Goal: Book appointment/travel/reservation

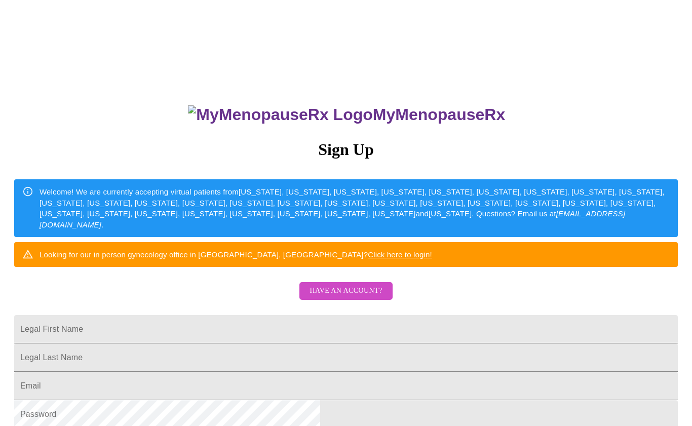
click at [354, 297] on span "Have an account?" at bounding box center [345, 290] width 72 height 13
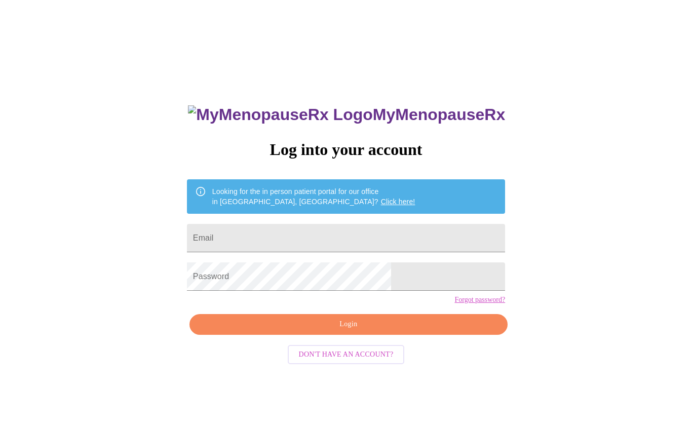
click at [369, 331] on span "Login" at bounding box center [348, 324] width 295 height 13
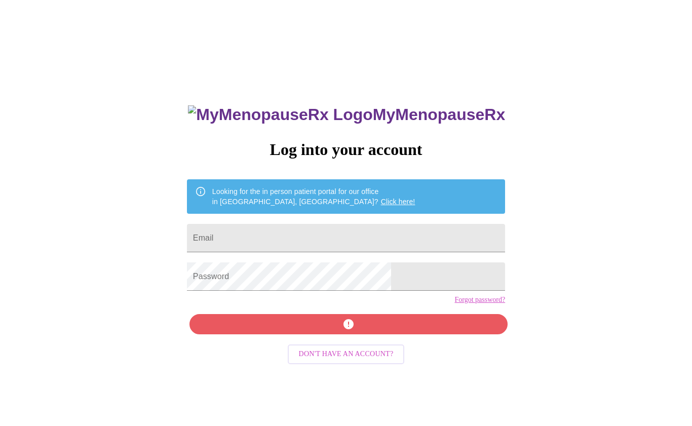
click at [342, 338] on div "MyMenopauseRx Log into your account Looking for the in person patient portal fo…" at bounding box center [346, 302] width 338 height 426
click at [309, 229] on input "Email" at bounding box center [346, 238] width 318 height 28
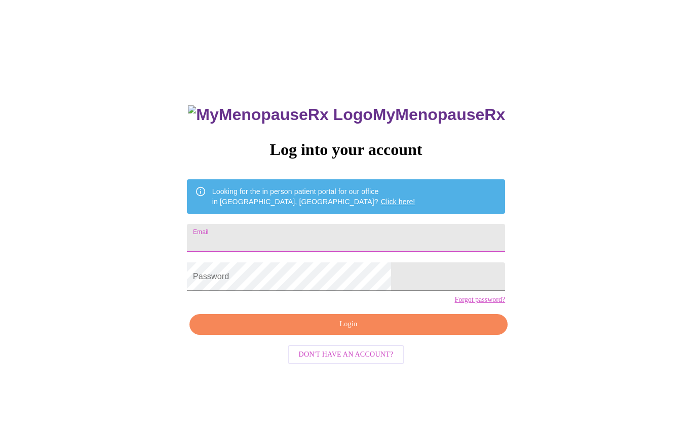
type input "[EMAIL_ADDRESS][DOMAIN_NAME]"
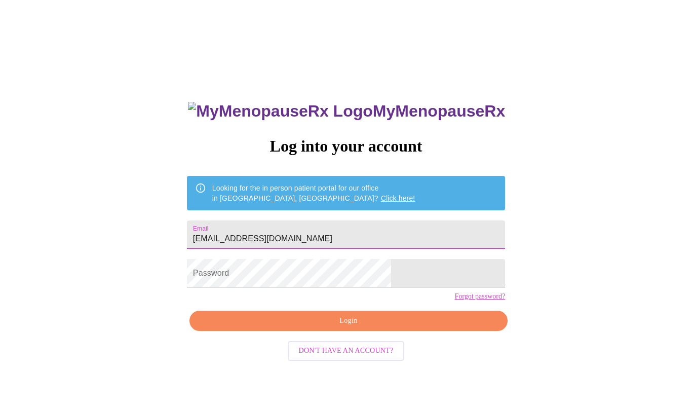
click at [403, 327] on span "Login" at bounding box center [348, 320] width 295 height 13
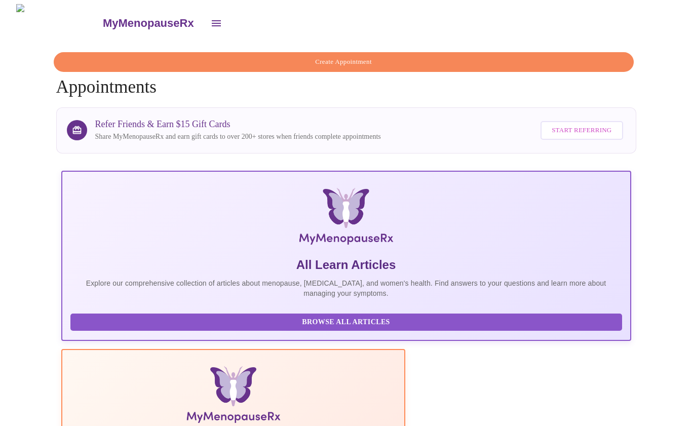
click at [210, 25] on icon "open drawer" at bounding box center [216, 23] width 12 height 12
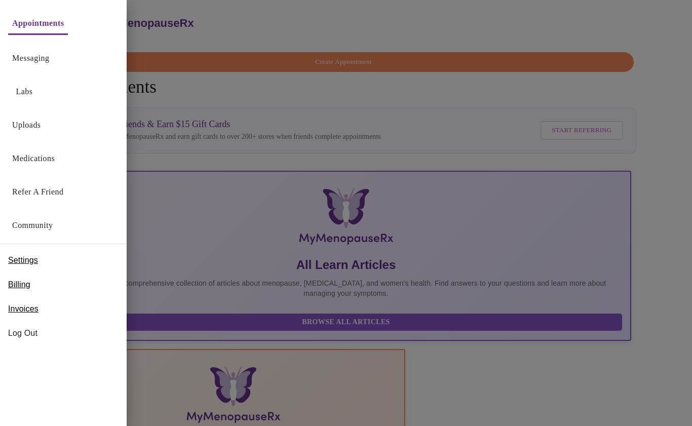
click at [49, 55] on link "Messaging" at bounding box center [30, 58] width 37 height 14
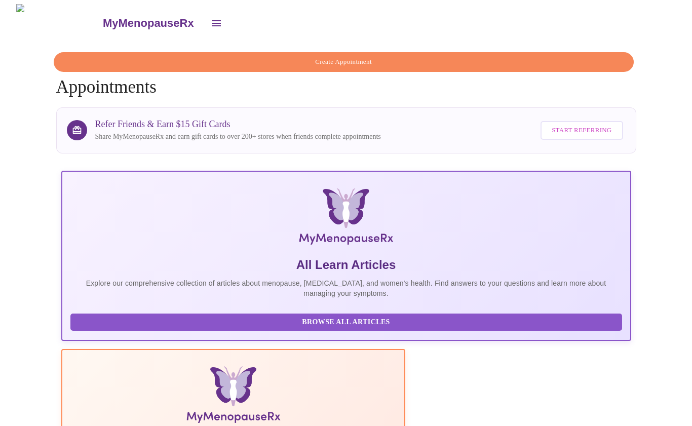
click at [343, 56] on span "Create Appointment" at bounding box center [343, 62] width 556 height 12
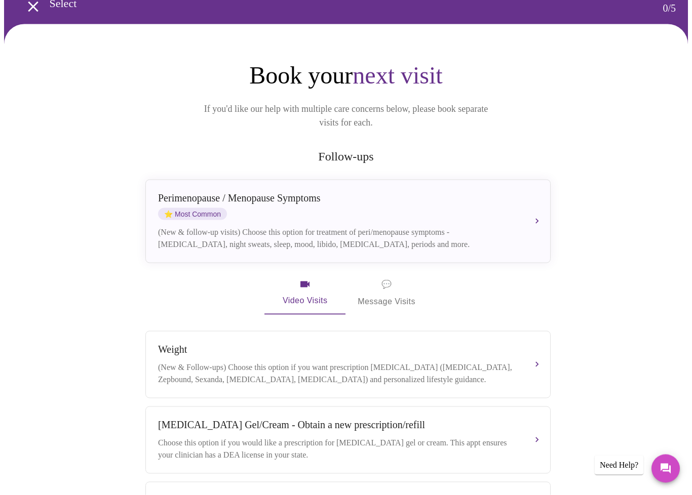
scroll to position [51, 0]
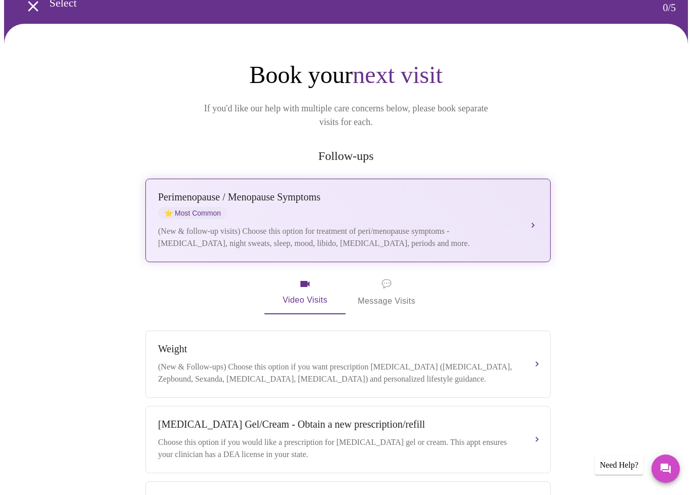
click at [539, 202] on button "[MEDICAL_DATA] / Menopause Symptoms ⭐ Most Common (New & follow-up visits) Choo…" at bounding box center [347, 221] width 405 height 84
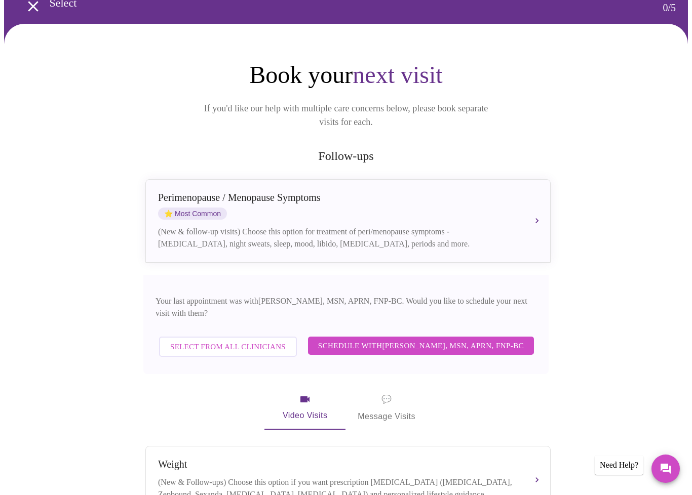
click at [518, 339] on span "Schedule with [PERSON_NAME], MSN, APRN, FNP-BC" at bounding box center [421, 345] width 206 height 13
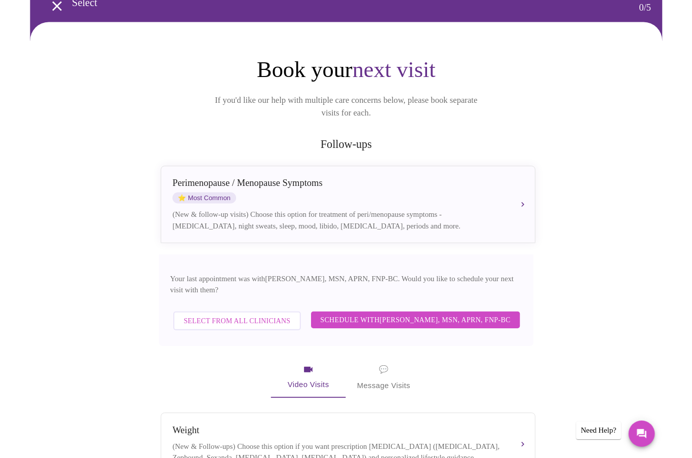
scroll to position [0, 0]
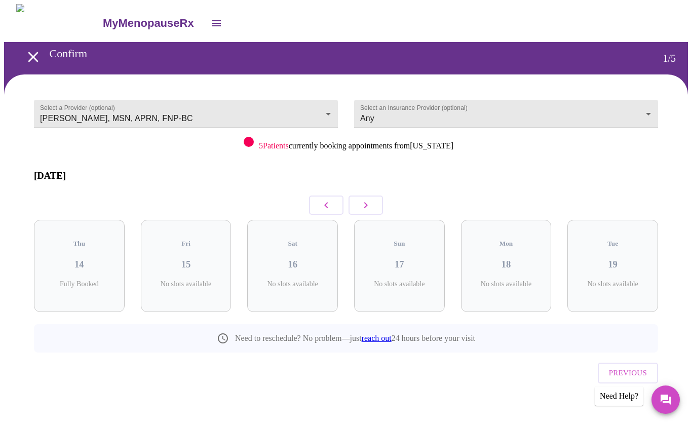
click at [376, 203] on button "button" at bounding box center [365, 204] width 34 height 19
click at [376, 202] on button "button" at bounding box center [365, 204] width 34 height 19
click at [376, 197] on button "button" at bounding box center [365, 204] width 34 height 19
click at [373, 195] on button "button" at bounding box center [365, 204] width 34 height 19
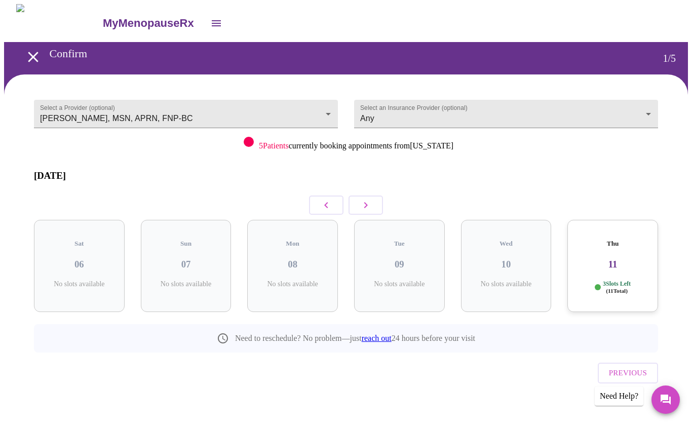
click at [373, 195] on button "button" at bounding box center [365, 204] width 34 height 19
click at [376, 195] on button "button" at bounding box center [365, 204] width 34 height 19
click at [378, 197] on button "button" at bounding box center [365, 204] width 34 height 19
click at [377, 197] on button "button" at bounding box center [365, 204] width 34 height 19
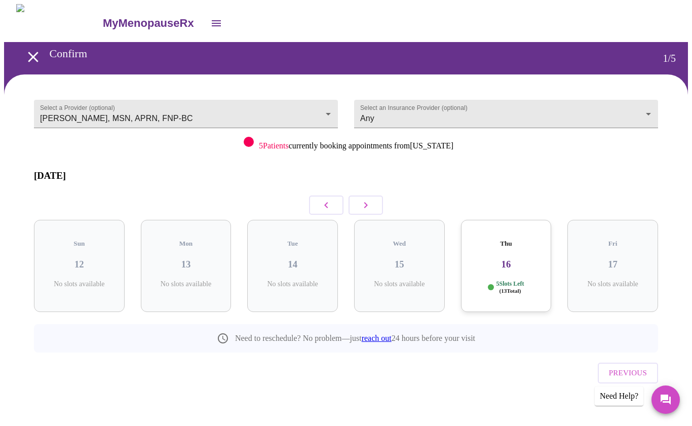
click at [372, 199] on button "button" at bounding box center [365, 204] width 34 height 19
click at [376, 195] on button "button" at bounding box center [365, 204] width 34 height 19
click at [327, 199] on icon "button" at bounding box center [326, 205] width 12 height 12
click at [316, 198] on button "button" at bounding box center [326, 204] width 34 height 19
click at [314, 199] on button "button" at bounding box center [326, 204] width 34 height 19
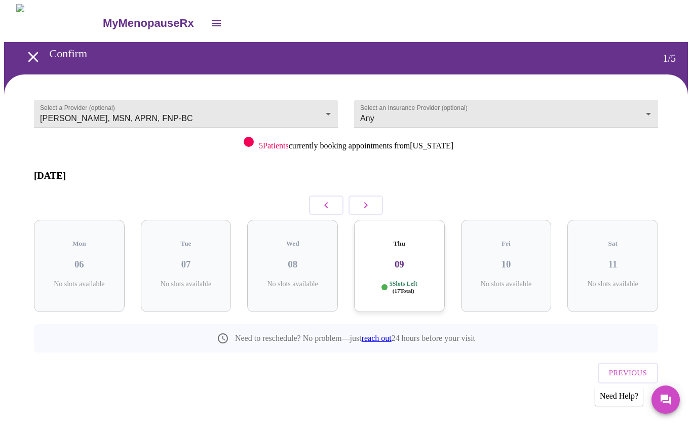
click at [363, 201] on icon "button" at bounding box center [365, 205] width 12 height 12
click at [324, 199] on icon "button" at bounding box center [326, 205] width 12 height 12
click at [373, 201] on button "button" at bounding box center [365, 204] width 34 height 19
click at [363, 199] on icon "button" at bounding box center [365, 205] width 12 height 12
click at [367, 199] on icon "button" at bounding box center [365, 205] width 12 height 12
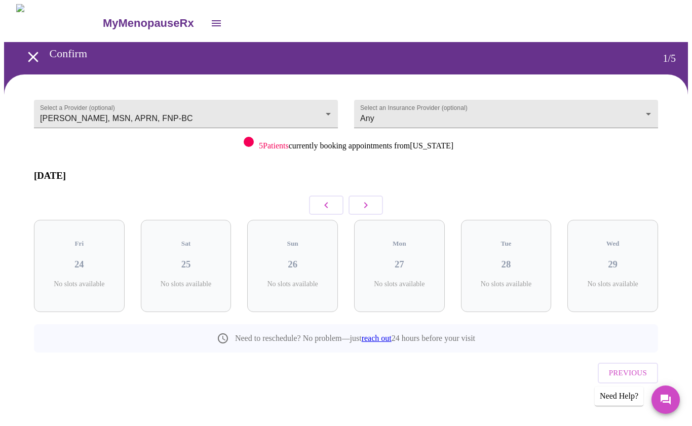
click at [363, 199] on icon "button" at bounding box center [365, 205] width 12 height 12
click at [374, 201] on button "button" at bounding box center [365, 204] width 34 height 19
click at [365, 202] on icon "button" at bounding box center [365, 205] width 12 height 12
click at [324, 202] on icon "button" at bounding box center [326, 205] width 4 height 6
click at [324, 201] on icon "button" at bounding box center [326, 205] width 12 height 12
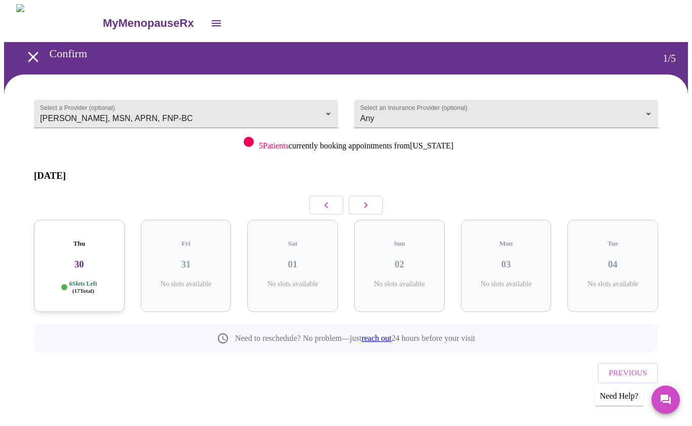
click at [319, 201] on button "button" at bounding box center [326, 204] width 34 height 19
click at [328, 199] on icon "button" at bounding box center [326, 205] width 12 height 12
click at [612, 258] on div "Thu 23 6 Slots Left ( 17 Total)" at bounding box center [612, 266] width 91 height 92
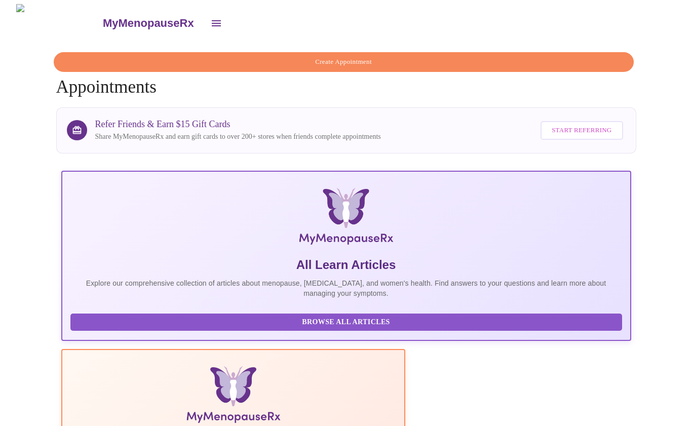
click at [353, 62] on span "Create Appointment" at bounding box center [343, 62] width 556 height 12
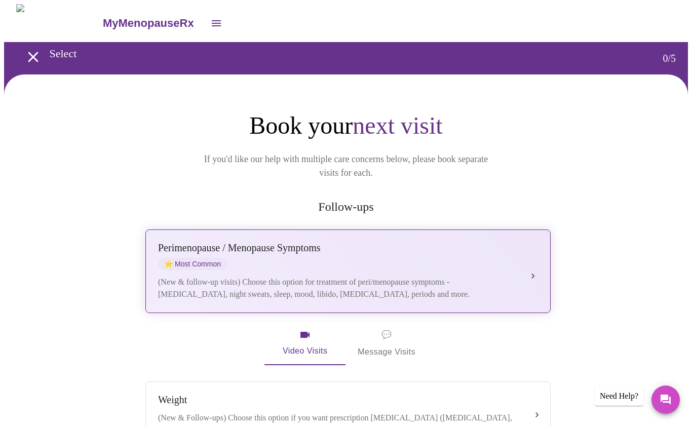
click at [536, 260] on button "[MEDICAL_DATA] / Menopause Symptoms ⭐ Most Common (New & follow-up visits) Choo…" at bounding box center [347, 271] width 405 height 84
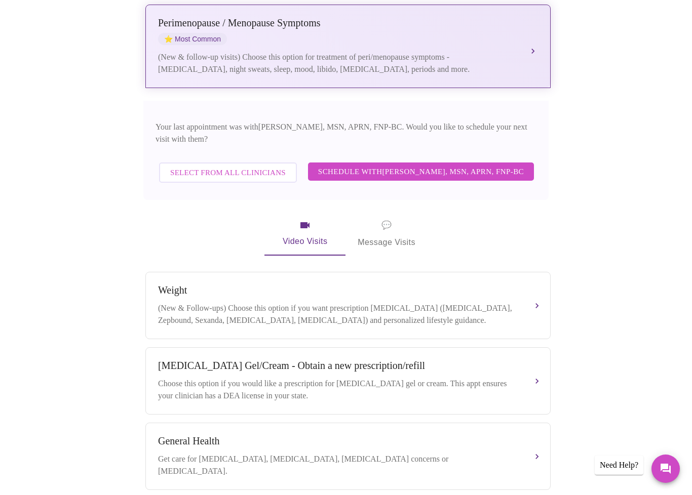
scroll to position [228, 0]
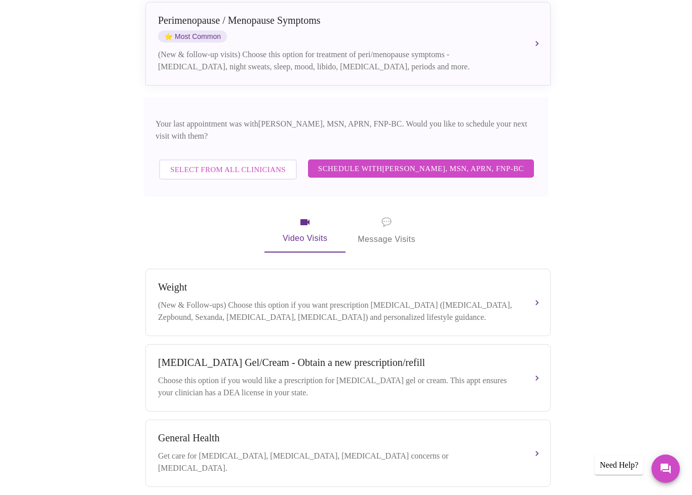
click at [250, 163] on span "Select from All Clinicians" at bounding box center [227, 169] width 115 height 13
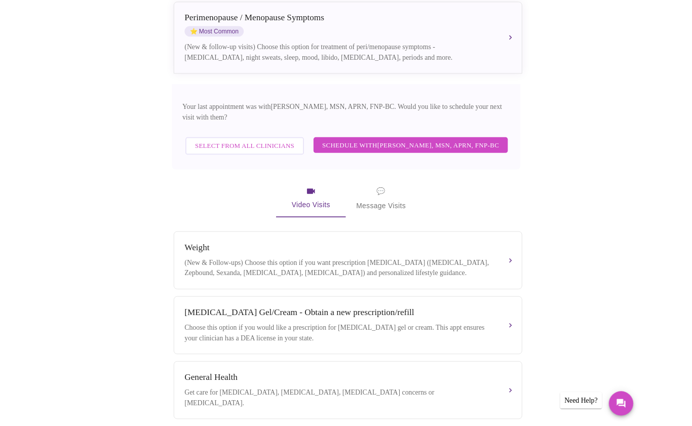
scroll to position [0, 0]
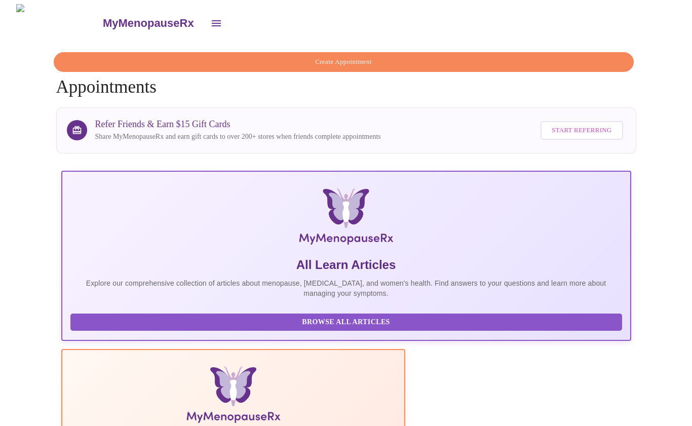
click at [324, 62] on span "Create Appointment" at bounding box center [343, 62] width 556 height 12
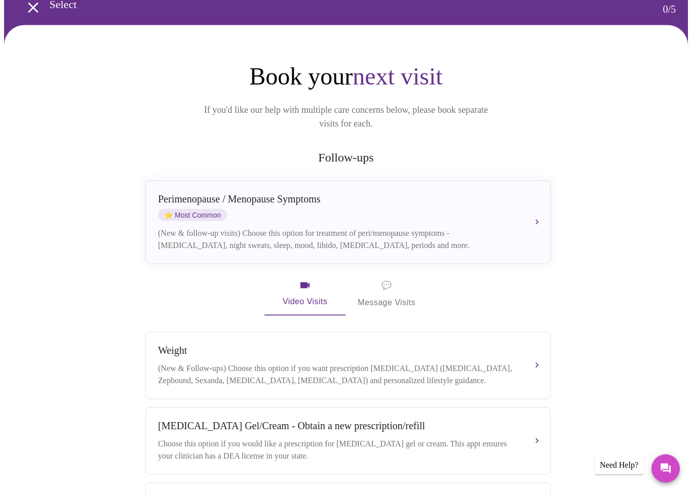
scroll to position [50, 0]
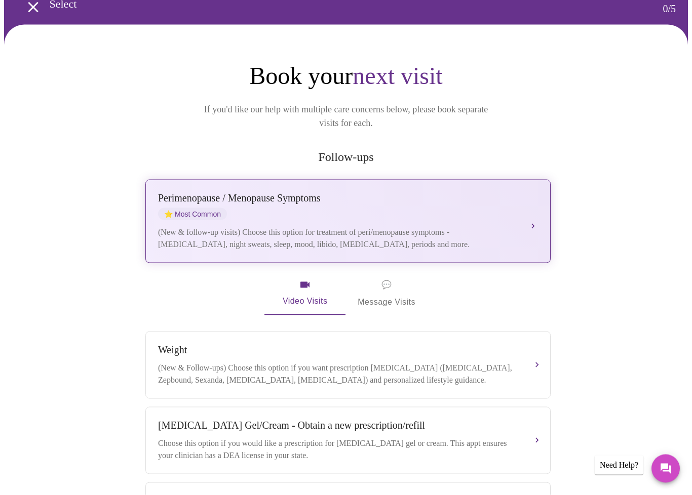
click at [533, 208] on button "[MEDICAL_DATA] / Menopause Symptoms ⭐ Most Common (New & follow-up visits) Choo…" at bounding box center [347, 222] width 405 height 84
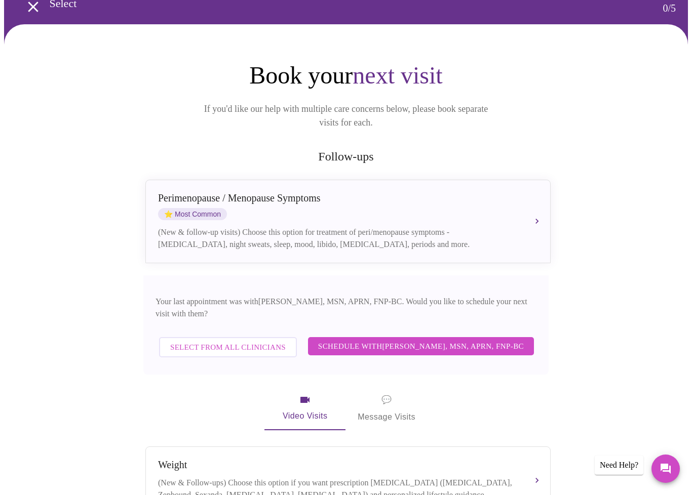
click at [235, 341] on span "Select from All Clinicians" at bounding box center [227, 347] width 115 height 13
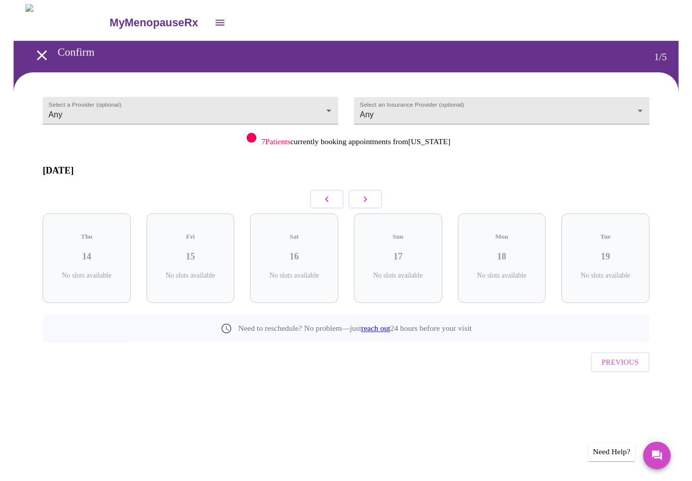
scroll to position [0, 0]
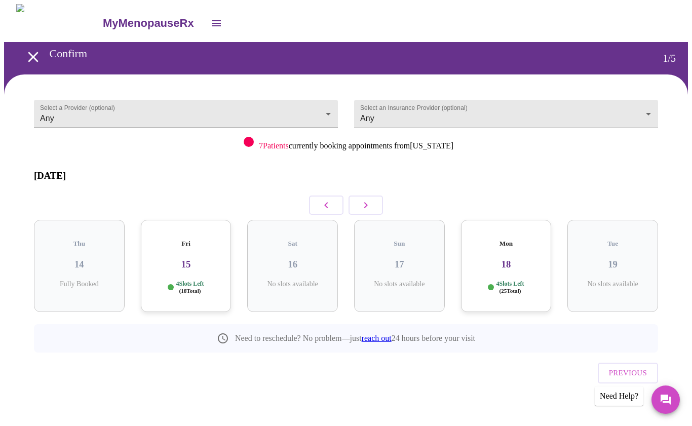
click at [320, 104] on body "MyMenopauseRx Confirm 1 / 5 Select a Provider (optional) Any Any Select an Insu…" at bounding box center [345, 219] width 683 height 430
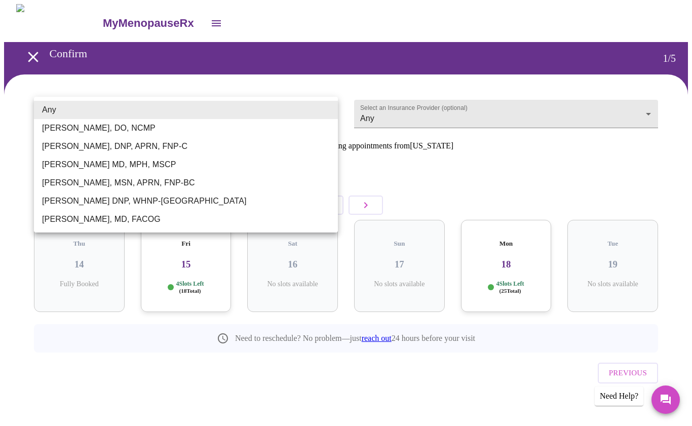
click at [122, 146] on li "[PERSON_NAME], DNP, APRN, FNP-C" at bounding box center [186, 146] width 304 height 18
type input "[PERSON_NAME], DNP, APRN, FNP-C"
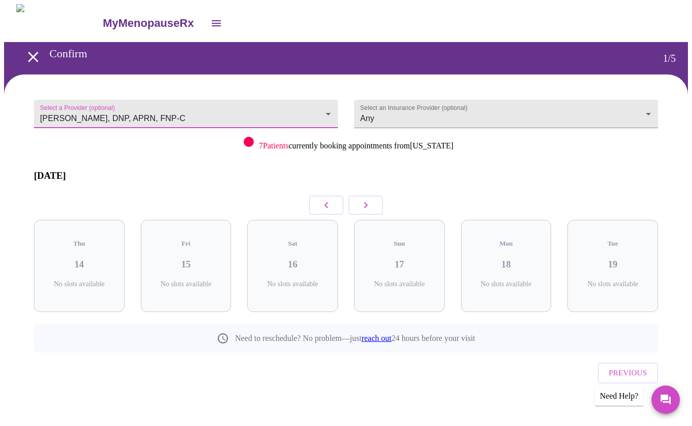
click at [373, 197] on button "button" at bounding box center [365, 204] width 34 height 19
click at [372, 196] on button "button" at bounding box center [365, 204] width 34 height 19
click at [366, 199] on icon "button" at bounding box center [365, 205] width 12 height 12
click at [363, 199] on icon "button" at bounding box center [365, 205] width 12 height 12
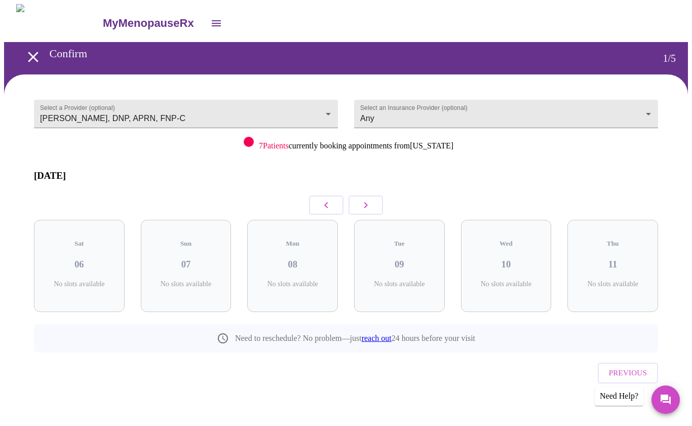
click at [360, 199] on icon "button" at bounding box center [365, 205] width 12 height 12
click at [359, 199] on icon "button" at bounding box center [365, 205] width 12 height 12
click at [365, 199] on icon "button" at bounding box center [365, 205] width 12 height 12
click at [361, 195] on button "button" at bounding box center [365, 204] width 34 height 19
click at [372, 196] on button "button" at bounding box center [365, 204] width 34 height 19
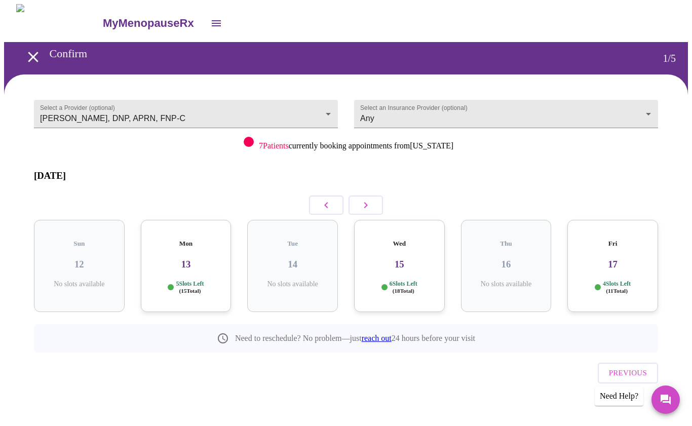
click at [362, 199] on icon "button" at bounding box center [365, 205] width 12 height 12
click at [369, 199] on icon "button" at bounding box center [365, 205] width 12 height 12
click at [624, 257] on div "Wed 29 6 Slots Left ( 18 Total)" at bounding box center [612, 266] width 91 height 92
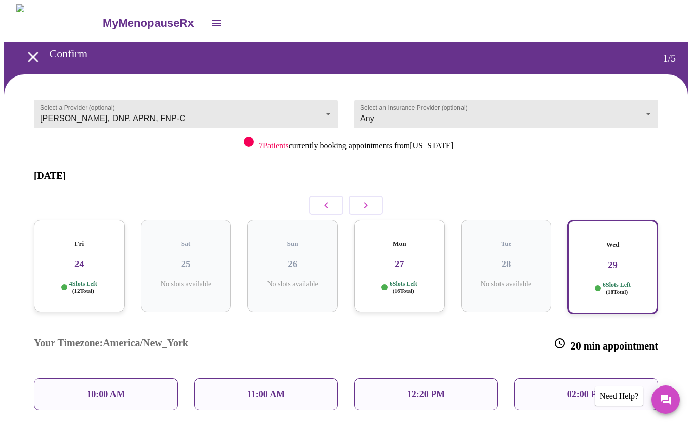
click at [144, 378] on div "10:00 AM" at bounding box center [106, 394] width 144 height 32
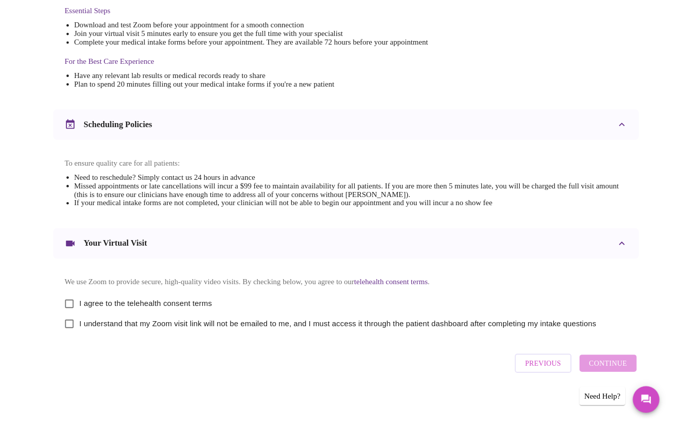
scroll to position [301, 0]
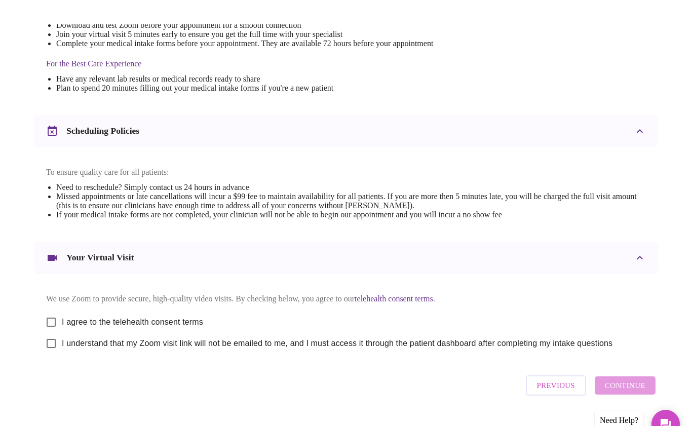
click at [54, 308] on input "I agree to the telehealth consent terms" at bounding box center [50, 297] width 21 height 21
checkbox input "true"
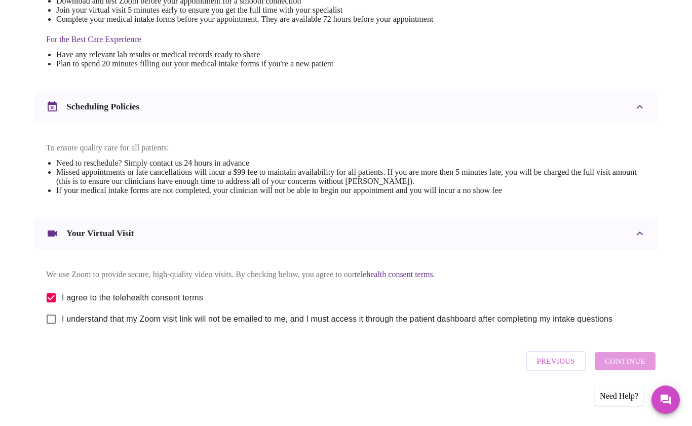
click at [53, 327] on input "I understand that my Zoom visit link will not be emailed to me, and I must acce…" at bounding box center [50, 318] width 21 height 21
checkbox input "true"
click at [629, 367] on span "Continue" at bounding box center [624, 360] width 40 height 13
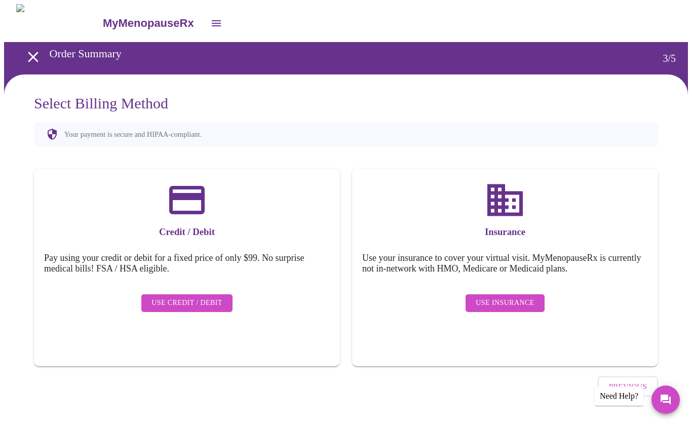
click at [197, 297] on span "Use Credit / Debit" at bounding box center [186, 303] width 71 height 13
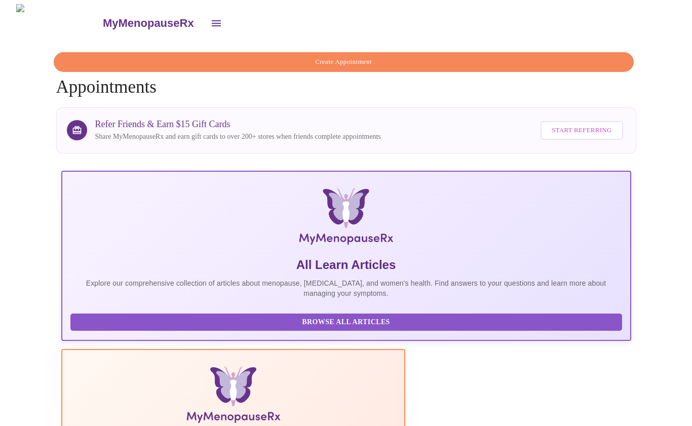
click at [344, 56] on span "Create Appointment" at bounding box center [343, 62] width 556 height 12
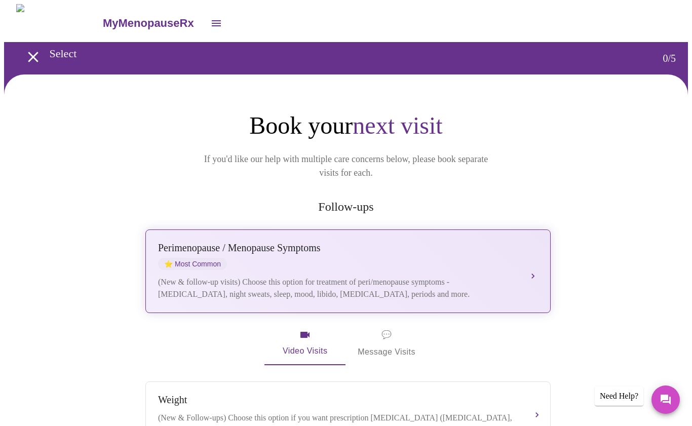
click at [537, 249] on div "[MEDICAL_DATA] / Menopause Symptoms ⭐ Most Common (New & follow-up visits) Choo…" at bounding box center [348, 271] width 380 height 58
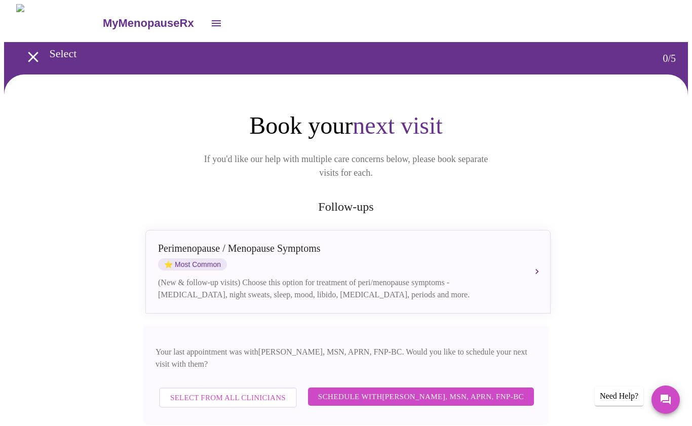
click at [245, 391] on span "Select from All Clinicians" at bounding box center [227, 397] width 115 height 13
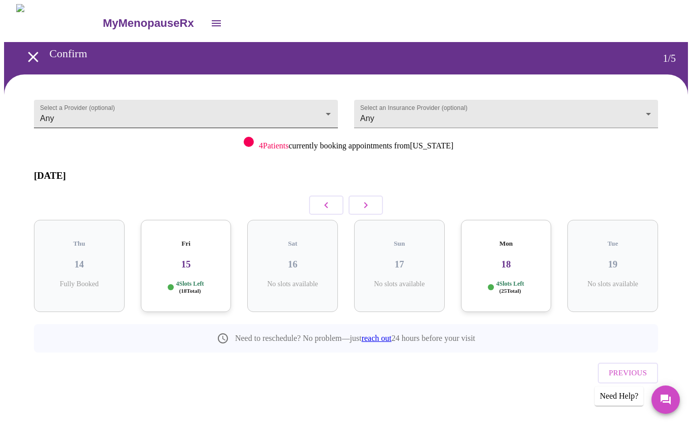
click at [327, 108] on body "MyMenopauseRx Confirm 1 / 5 Select a Provider (optional) Any Any Select an Insu…" at bounding box center [345, 219] width 683 height 430
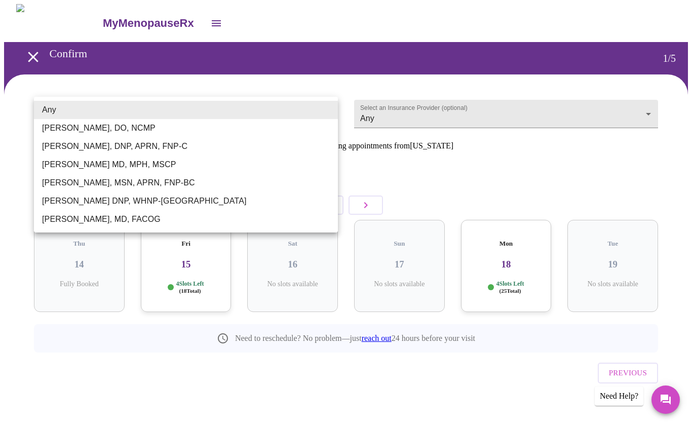
click at [86, 180] on li "[PERSON_NAME], MSN, APRN, FNP-BC" at bounding box center [186, 183] width 304 height 18
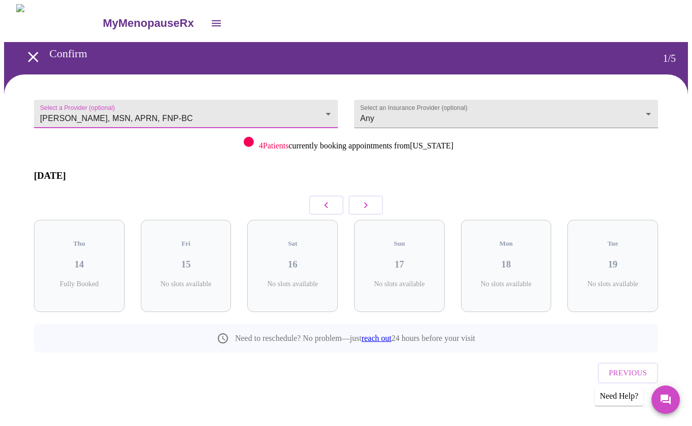
click at [323, 105] on body "MyMenopauseRx Confirm 1 / 5 Select a Provider (optional) [PERSON_NAME], MSN, AP…" at bounding box center [345, 219] width 683 height 430
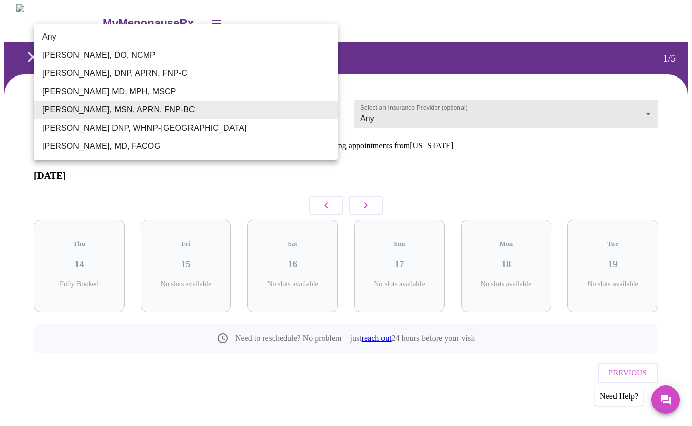
click at [127, 73] on li "[PERSON_NAME], DNP, APRN, FNP-C" at bounding box center [186, 73] width 304 height 18
type input "[PERSON_NAME], DNP, APRN, FNP-C"
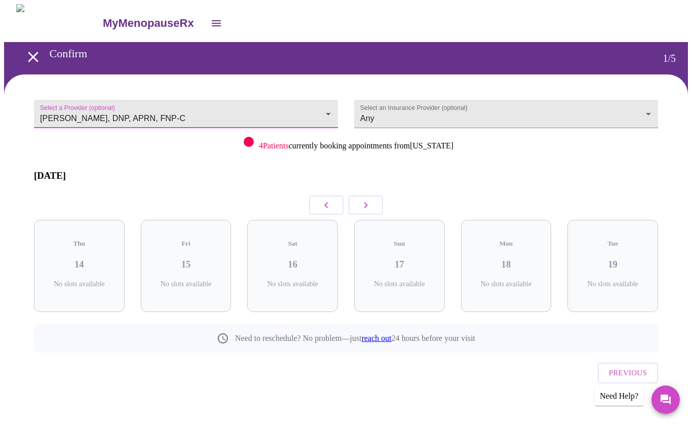
click at [368, 199] on icon "button" at bounding box center [365, 205] width 12 height 12
click at [369, 199] on icon "button" at bounding box center [365, 205] width 12 height 12
click at [375, 195] on button "button" at bounding box center [365, 204] width 34 height 19
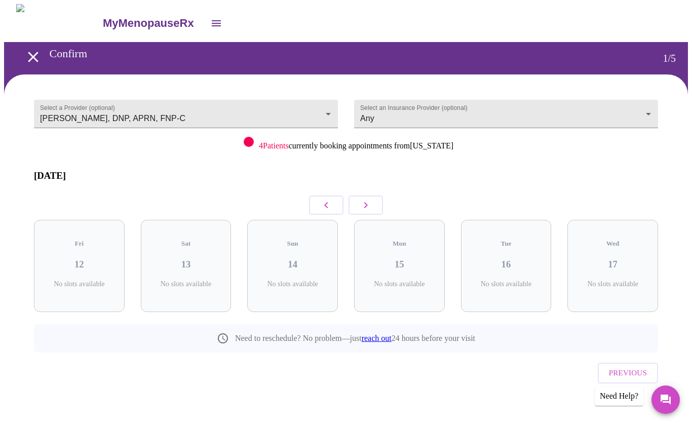
click at [364, 202] on icon "button" at bounding box center [366, 205] width 4 height 6
click at [364, 199] on icon "button" at bounding box center [365, 205] width 12 height 12
click at [363, 199] on icon "button" at bounding box center [365, 205] width 12 height 12
click at [355, 195] on button "button" at bounding box center [365, 204] width 34 height 19
click at [359, 199] on icon "button" at bounding box center [365, 205] width 12 height 12
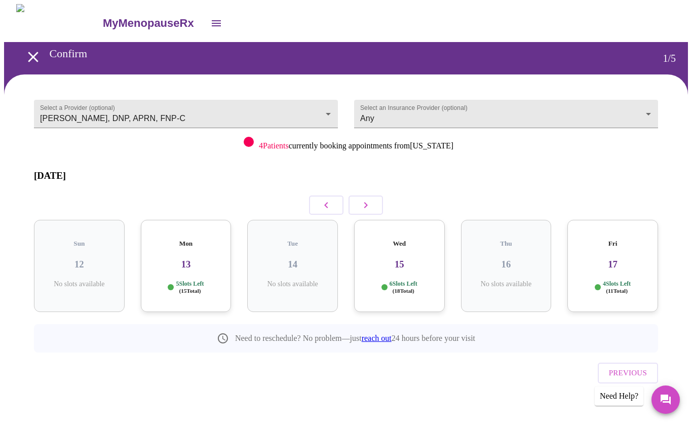
click at [365, 199] on icon "button" at bounding box center [365, 205] width 12 height 12
click at [374, 195] on button "button" at bounding box center [365, 204] width 34 height 19
click at [618, 259] on h3 "29" at bounding box center [612, 264] width 74 height 11
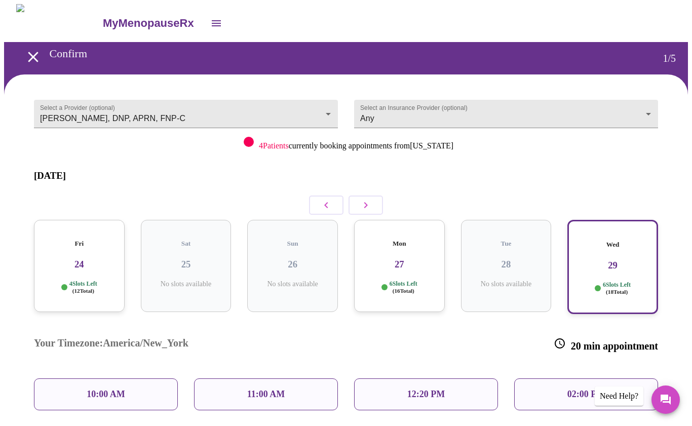
click at [132, 378] on div "10:00 AM" at bounding box center [106, 394] width 144 height 32
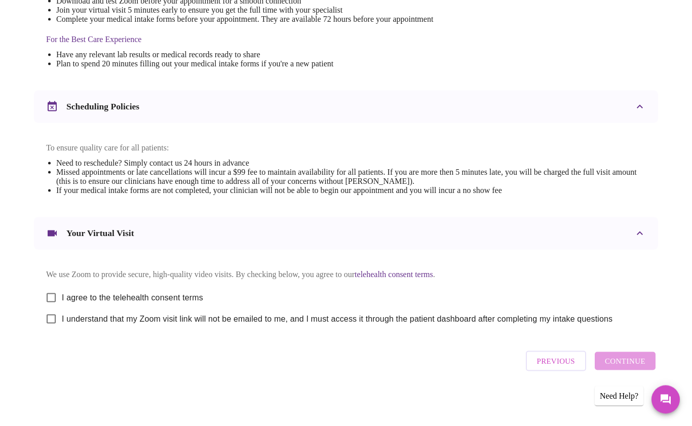
scroll to position [301, 0]
click at [43, 292] on input "I agree to the telehealth consent terms" at bounding box center [50, 297] width 21 height 21
checkbox input "true"
click at [47, 318] on input "I understand that my Zoom visit link will not be emailed to me, and I must acce…" at bounding box center [50, 318] width 21 height 21
checkbox input "true"
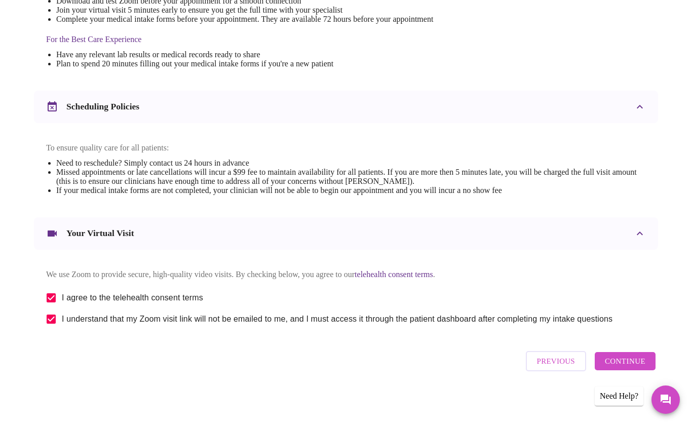
click at [623, 363] on span "Continue" at bounding box center [624, 360] width 40 height 13
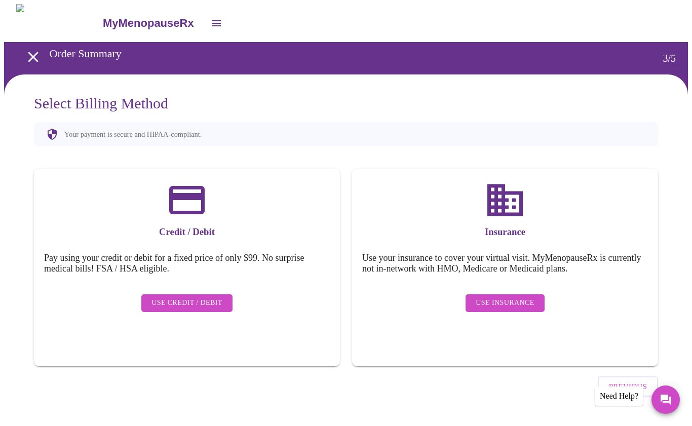
click at [195, 297] on span "Use Credit / Debit" at bounding box center [186, 303] width 71 height 13
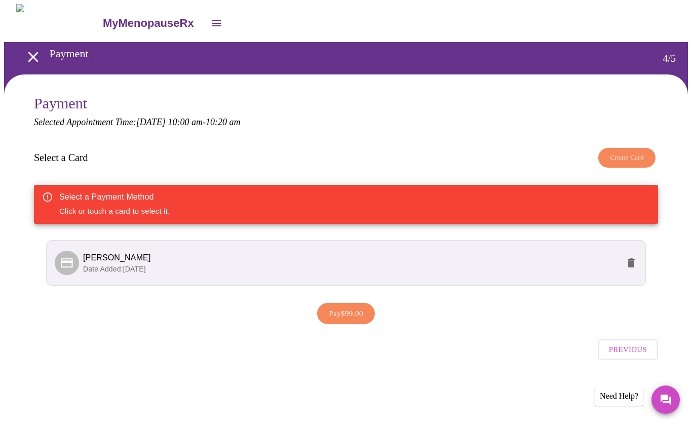
click at [106, 264] on p "Date Added: [DATE]" at bounding box center [351, 269] width 536 height 10
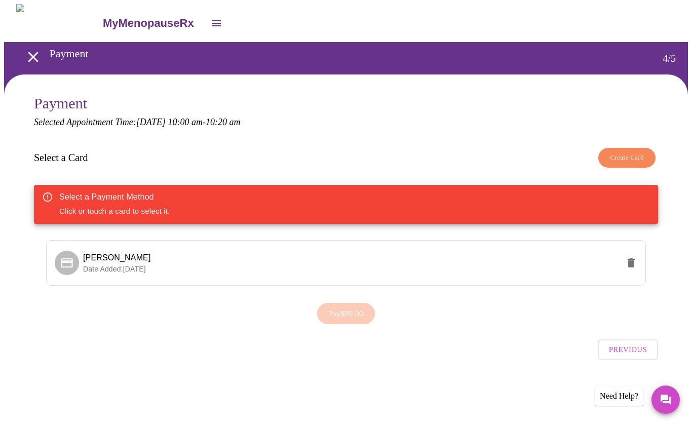
click at [131, 206] on div "Select a Payment Method Click or touch a card to select it." at bounding box center [114, 204] width 110 height 33
click at [639, 152] on span "Create Card" at bounding box center [626, 158] width 34 height 12
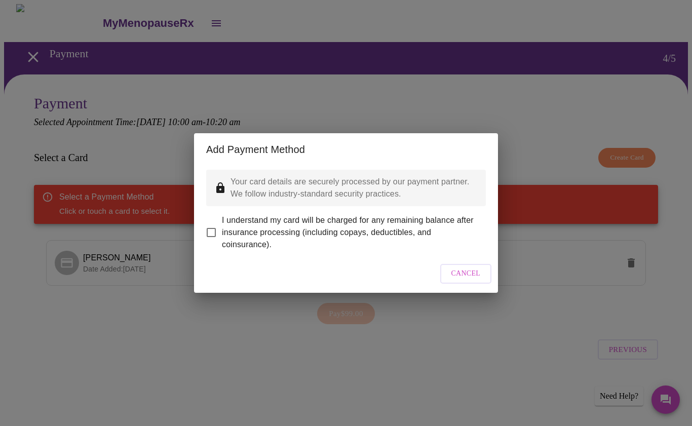
click at [208, 222] on input "I understand my card will be charged for any remaining balance after insurance …" at bounding box center [210, 232] width 21 height 21
checkbox input "true"
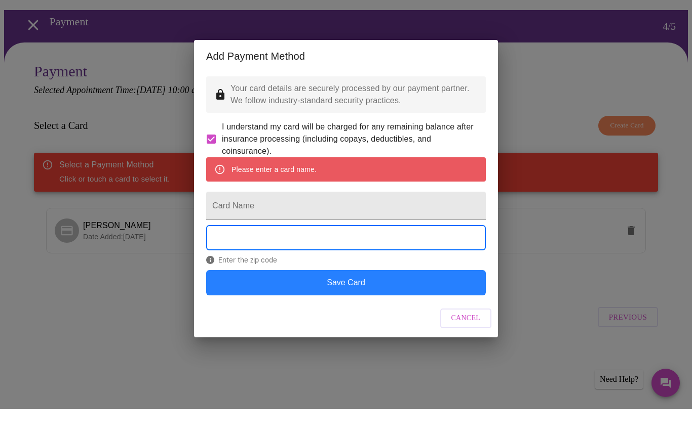
click at [424, 302] on button "Save Card" at bounding box center [345, 314] width 279 height 25
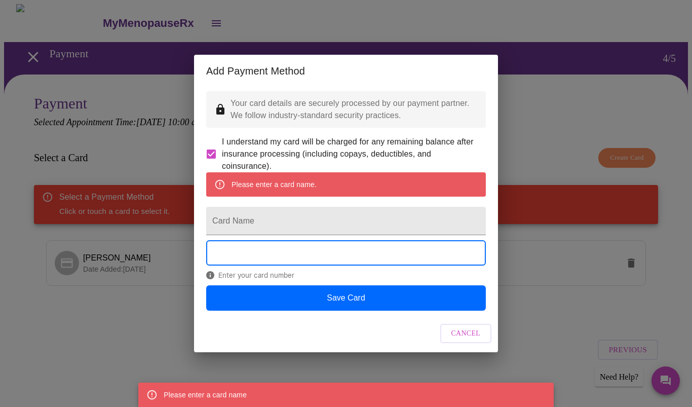
click at [464, 340] on span "Cancel" at bounding box center [465, 333] width 29 height 13
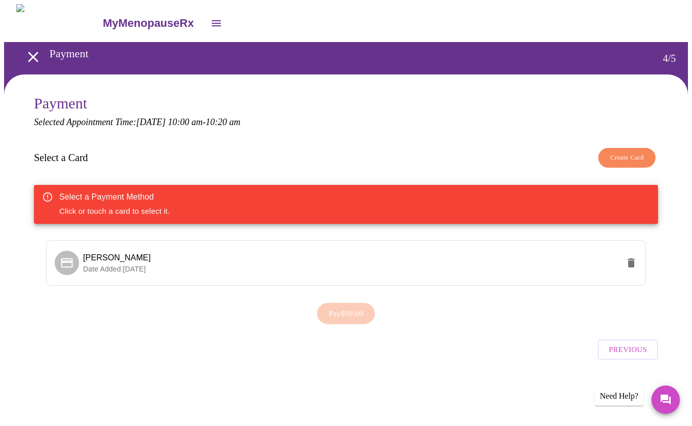
click at [152, 212] on div "Select a Payment Method Click or touch a card to select it." at bounding box center [114, 204] width 110 height 33
click at [358, 319] on div "Pay $99.00" at bounding box center [346, 313] width 624 height 31
click at [635, 351] on span "Previous" at bounding box center [627, 349] width 38 height 13
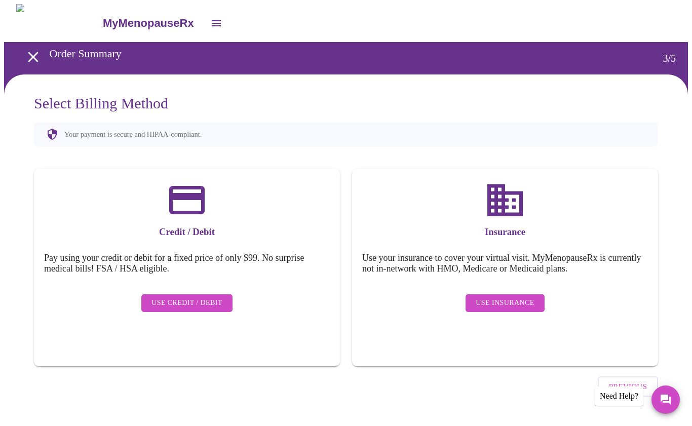
click at [197, 300] on span "Use Credit / Debit" at bounding box center [186, 303] width 71 height 13
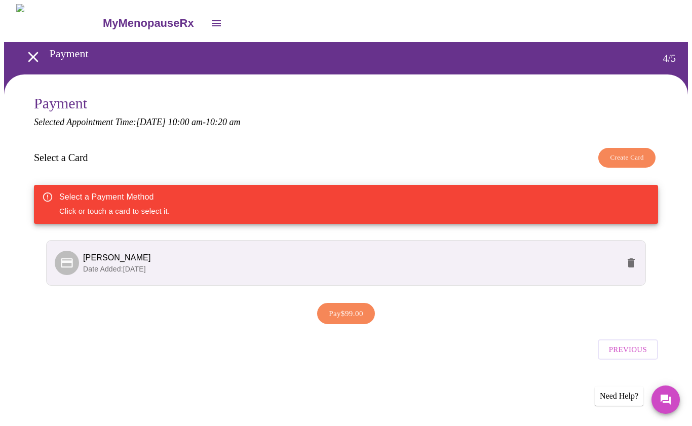
click at [86, 155] on h3 "Select a Card" at bounding box center [61, 158] width 54 height 12
click at [630, 161] on span "Create Card" at bounding box center [626, 158] width 34 height 12
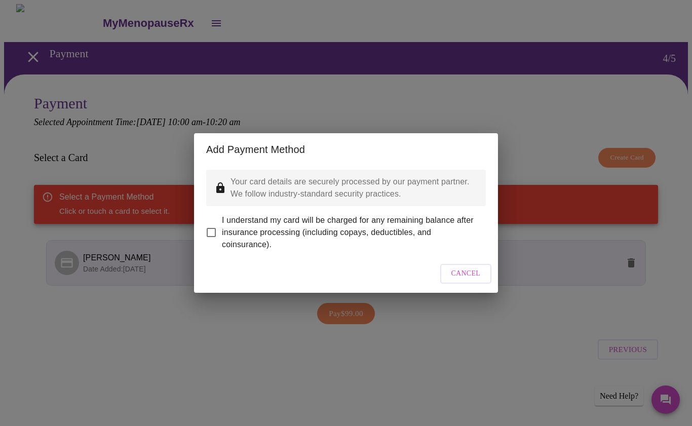
click at [218, 227] on input "I understand my card will be charged for any remaining balance after insurance …" at bounding box center [210, 232] width 21 height 21
checkbox input "true"
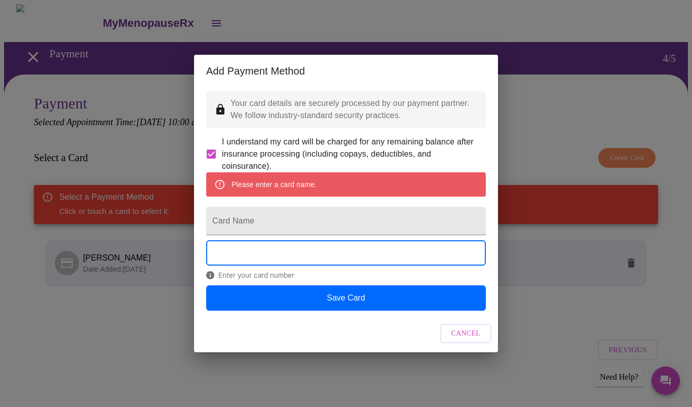
click at [311, 187] on div "Please enter a card name." at bounding box center [273, 184] width 85 height 18
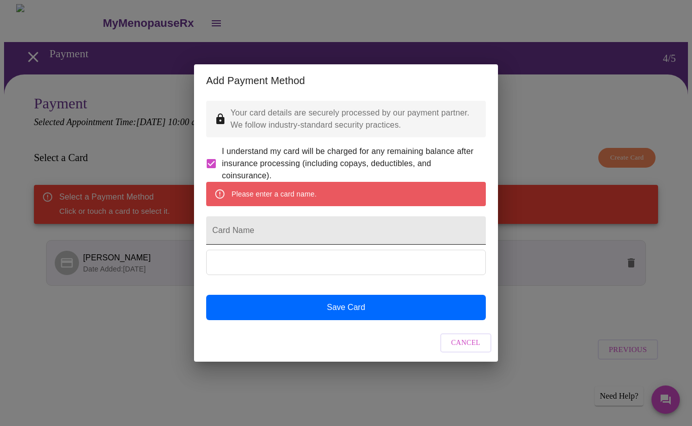
click at [283, 234] on input "Card Name" at bounding box center [345, 230] width 279 height 28
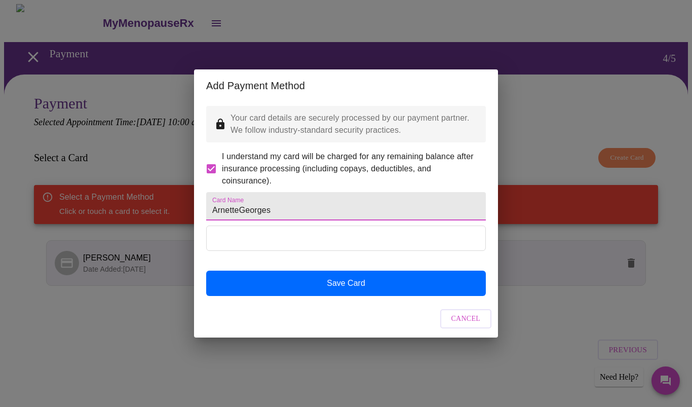
type input "ArnetteGeorges"
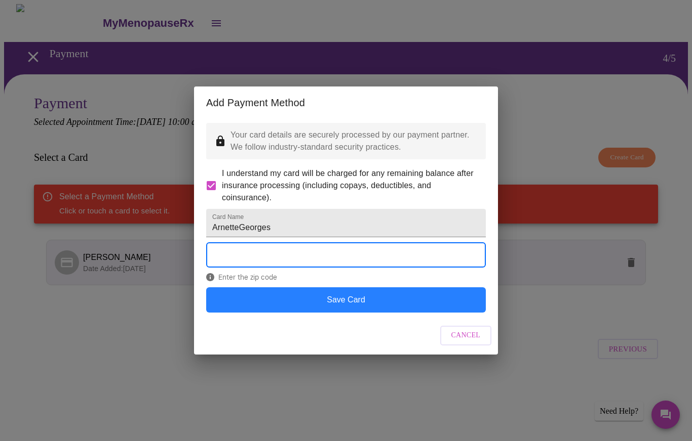
click at [404, 313] on button "Save Card" at bounding box center [345, 300] width 279 height 25
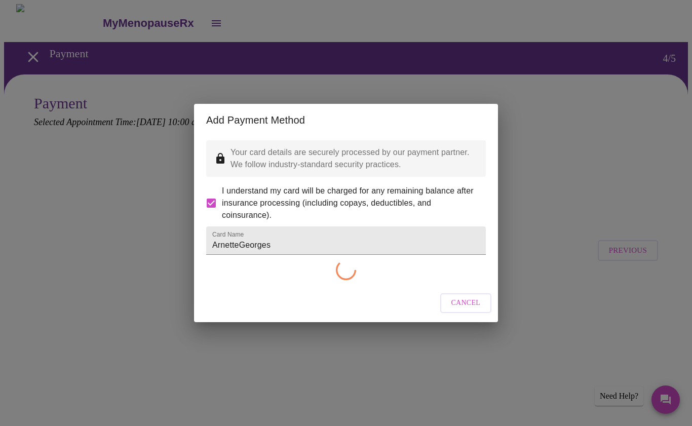
checkbox input "false"
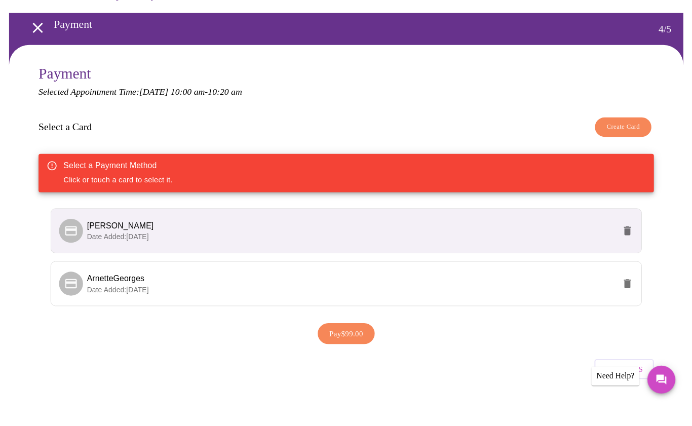
scroll to position [37, 0]
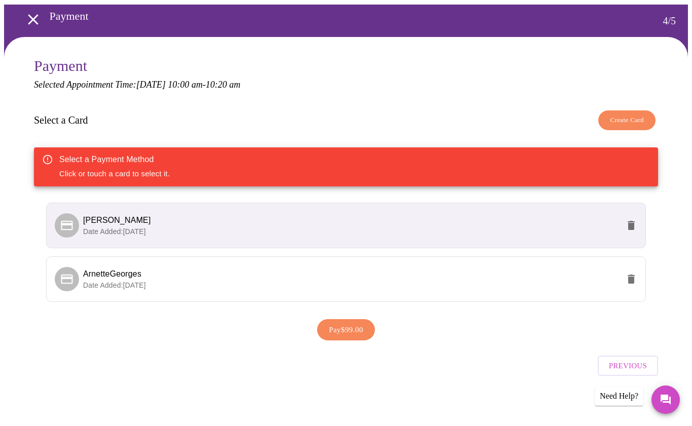
click at [632, 225] on icon "delete" at bounding box center [630, 225] width 7 height 9
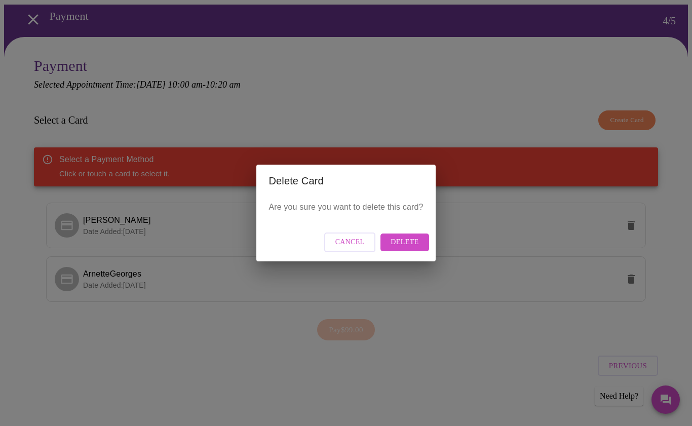
click at [427, 240] on button "Delete" at bounding box center [404, 242] width 48 height 18
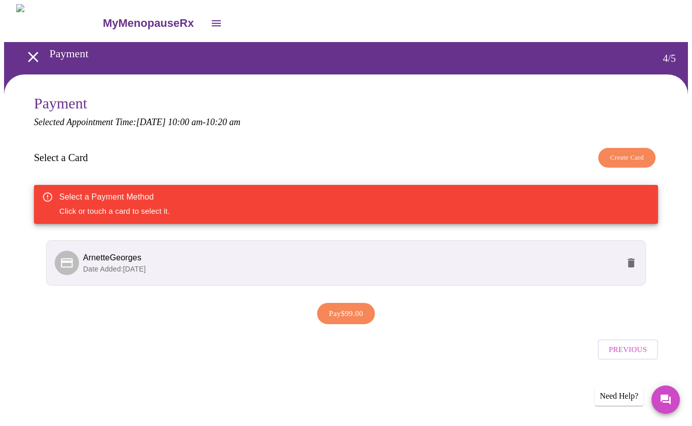
click at [630, 266] on icon "delete" at bounding box center [630, 262] width 7 height 9
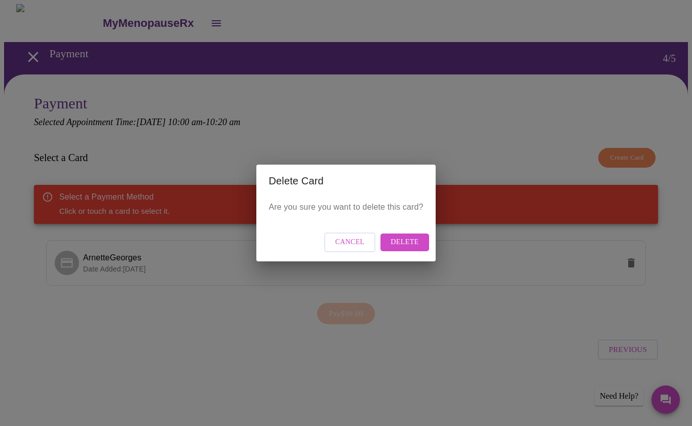
click at [419, 244] on button "Delete" at bounding box center [404, 242] width 48 height 18
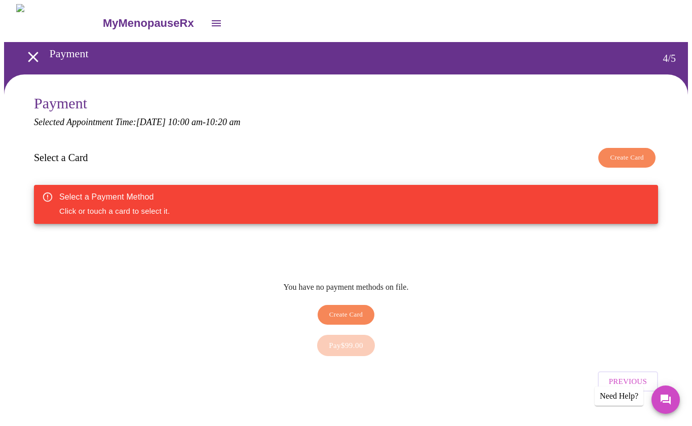
click at [341, 312] on span "Create Card" at bounding box center [346, 315] width 34 height 12
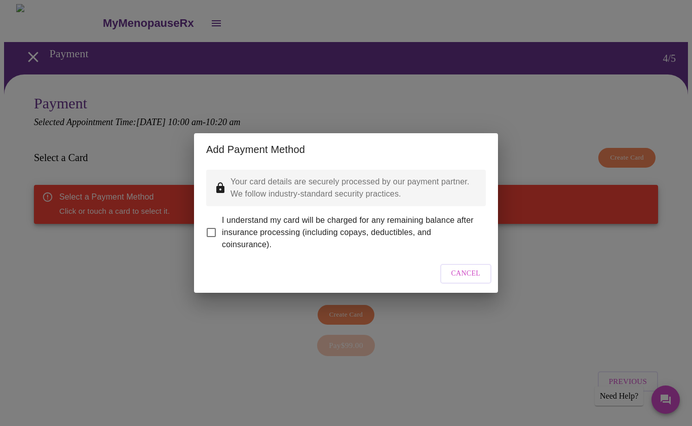
click at [205, 228] on input "I understand my card will be charged for any remaining balance after insurance …" at bounding box center [210, 232] width 21 height 21
checkbox input "true"
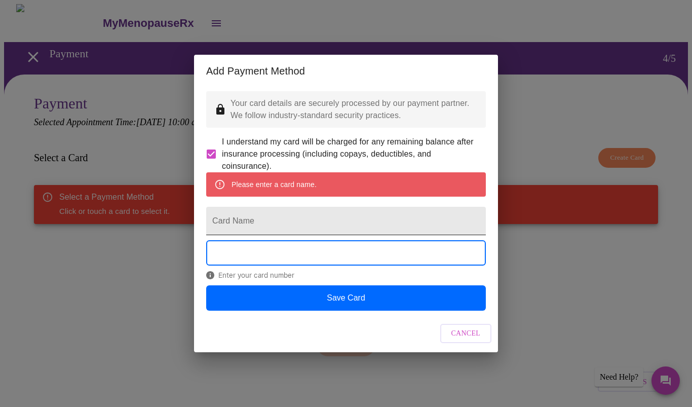
click at [259, 227] on input "Card Name" at bounding box center [345, 221] width 279 height 28
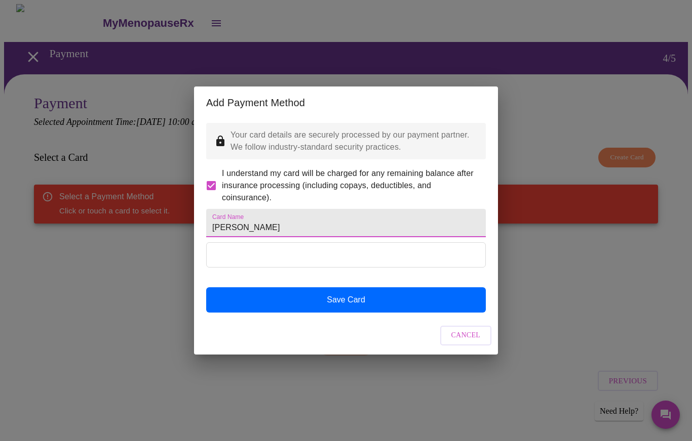
type input "[PERSON_NAME]"
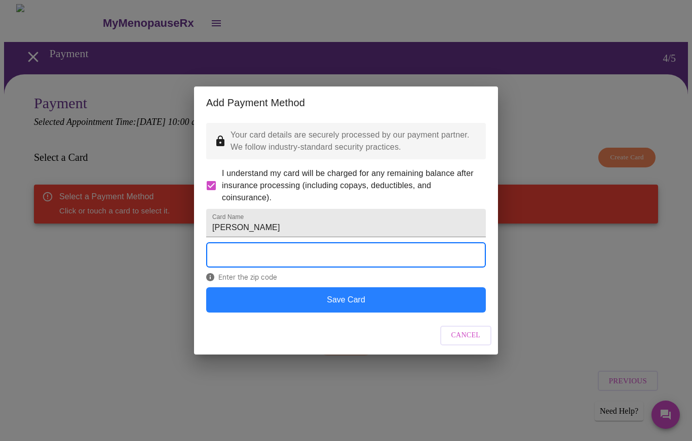
click at [350, 313] on button "Save Card" at bounding box center [345, 300] width 279 height 25
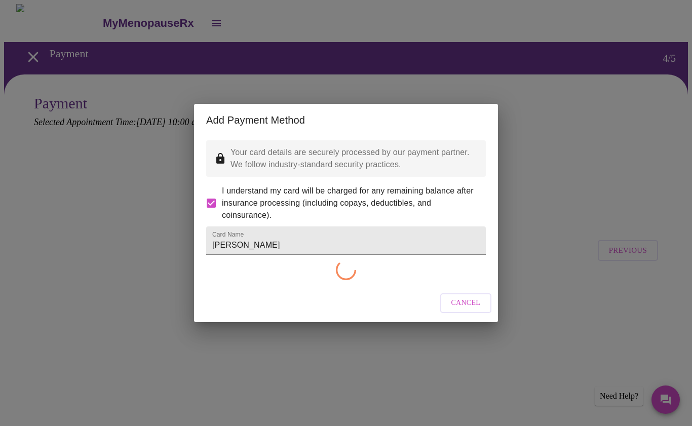
checkbox input "false"
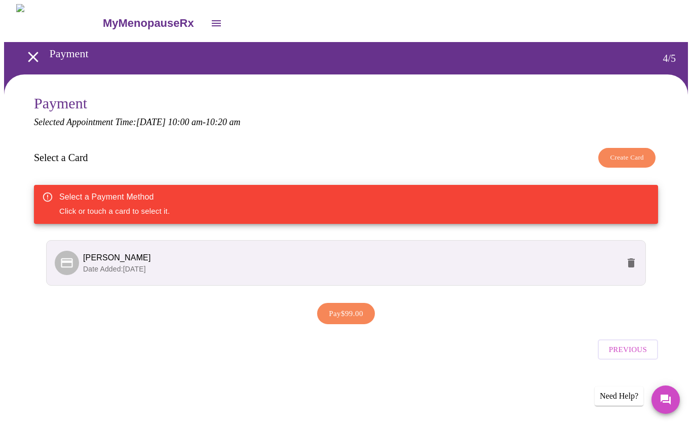
click at [354, 319] on span "Pay $99.00" at bounding box center [346, 313] width 34 height 13
